Goal: Task Accomplishment & Management: Manage account settings

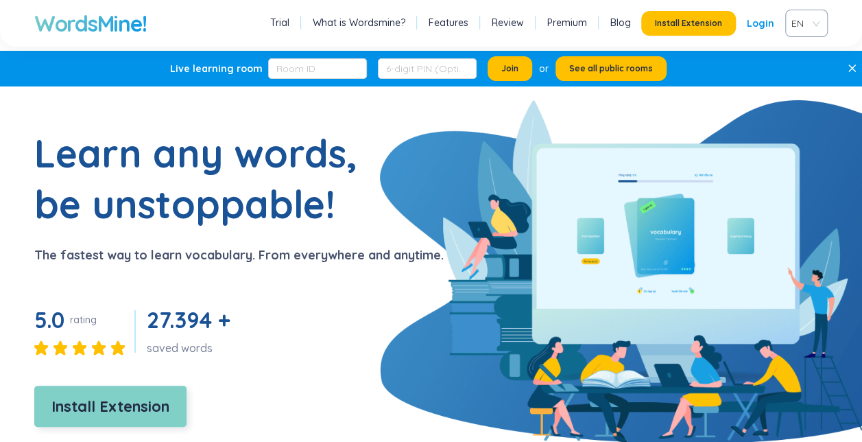
click at [140, 403] on span "Install Extension" at bounding box center [110, 406] width 118 height 24
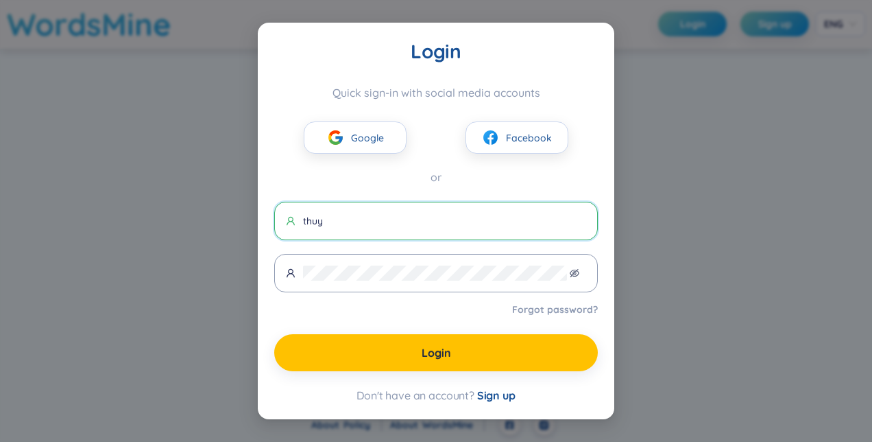
type input "[EMAIL_ADDRESS][DOMAIN_NAME]"
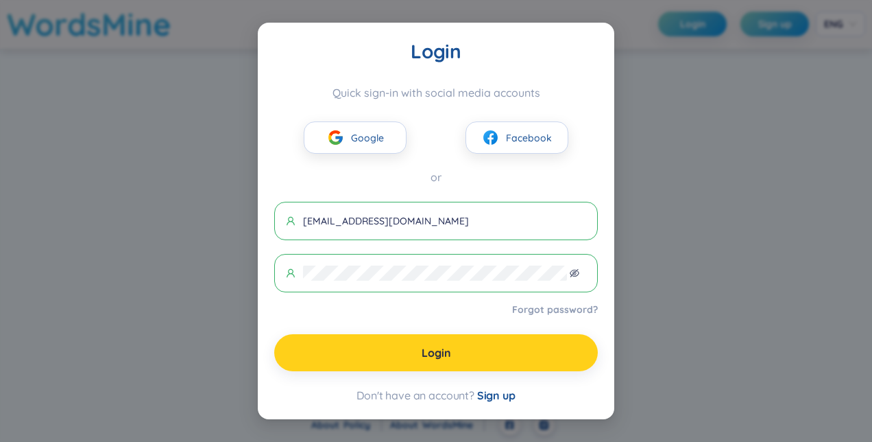
click at [442, 360] on button "Login" at bounding box center [436, 352] width 324 height 37
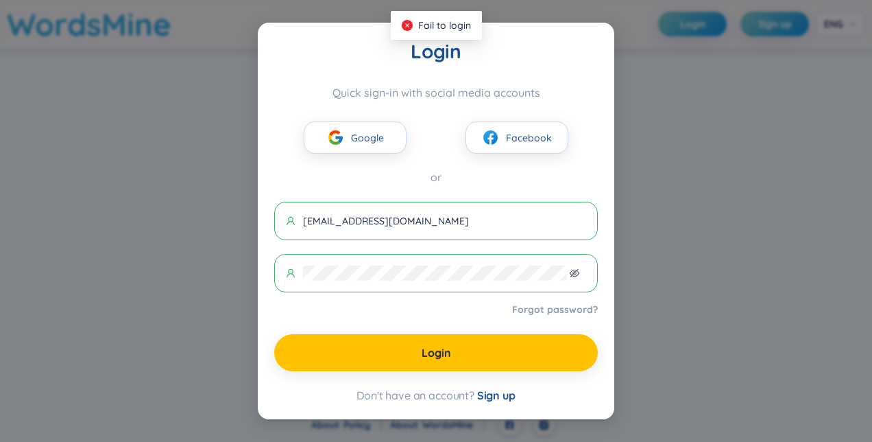
click at [539, 307] on link "Forgot password?" at bounding box center [555, 309] width 86 height 14
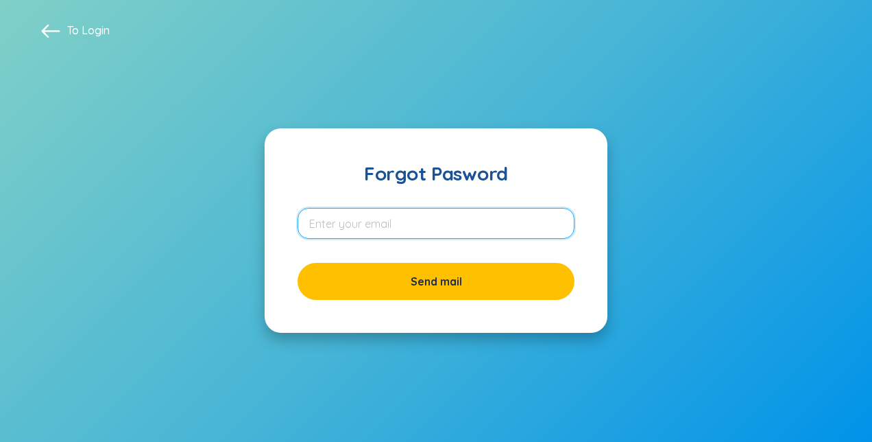
click at [453, 223] on input "email" at bounding box center [436, 223] width 277 height 31
type input "thuyan08kt@gmail.com"
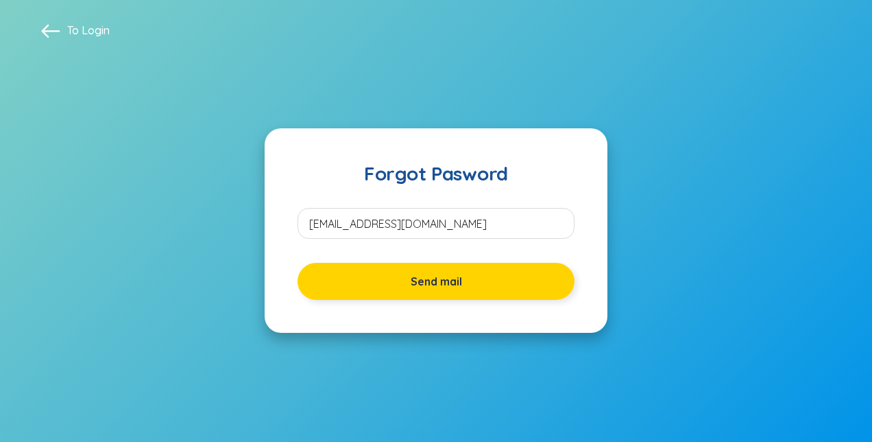
click at [425, 281] on span "Send mail" at bounding box center [436, 281] width 51 height 15
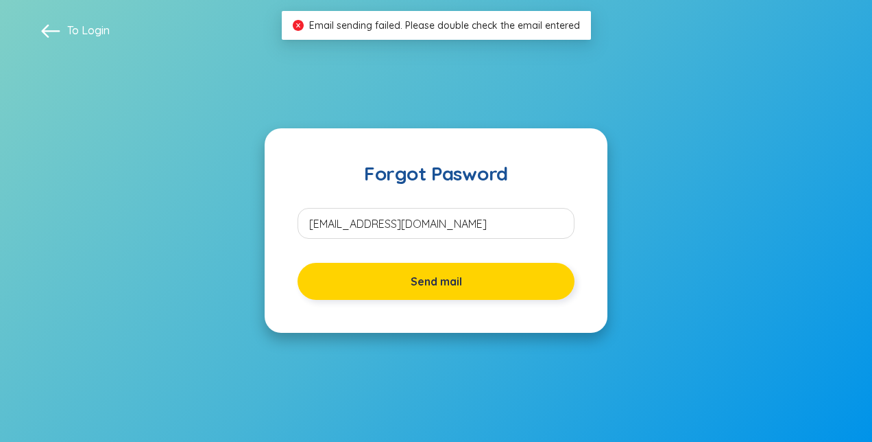
click at [432, 288] on span "Send mail" at bounding box center [436, 281] width 51 height 15
